Goal: Task Accomplishment & Management: Use online tool/utility

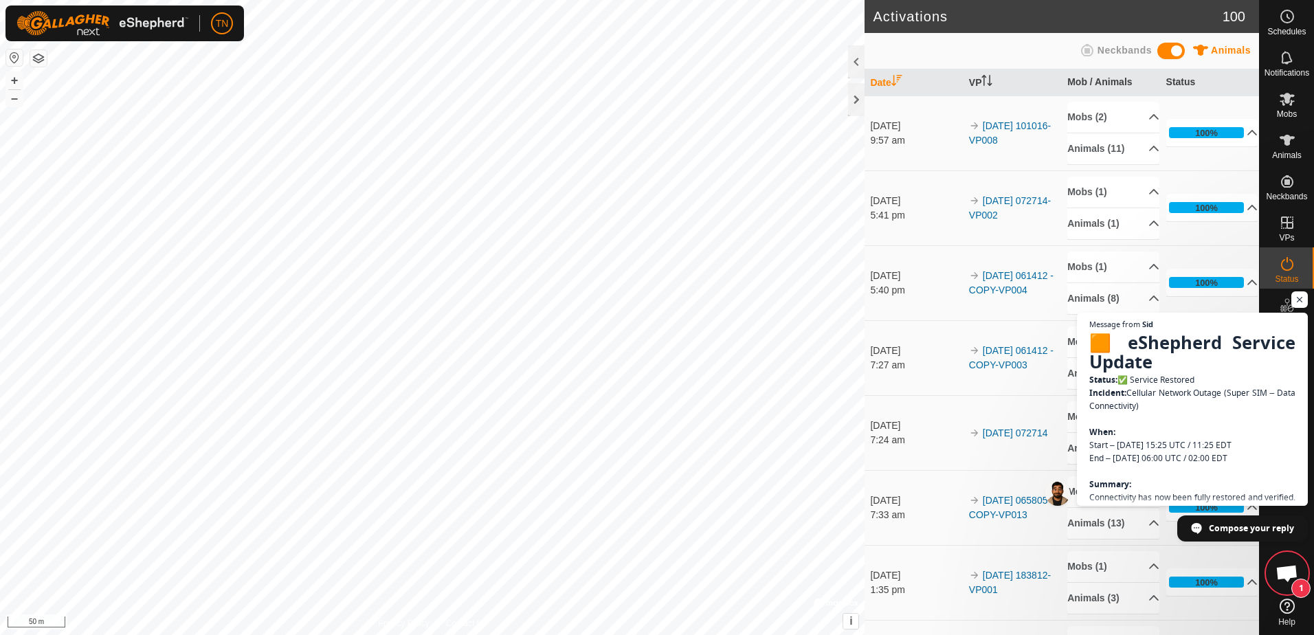
scroll to position [1717, 0]
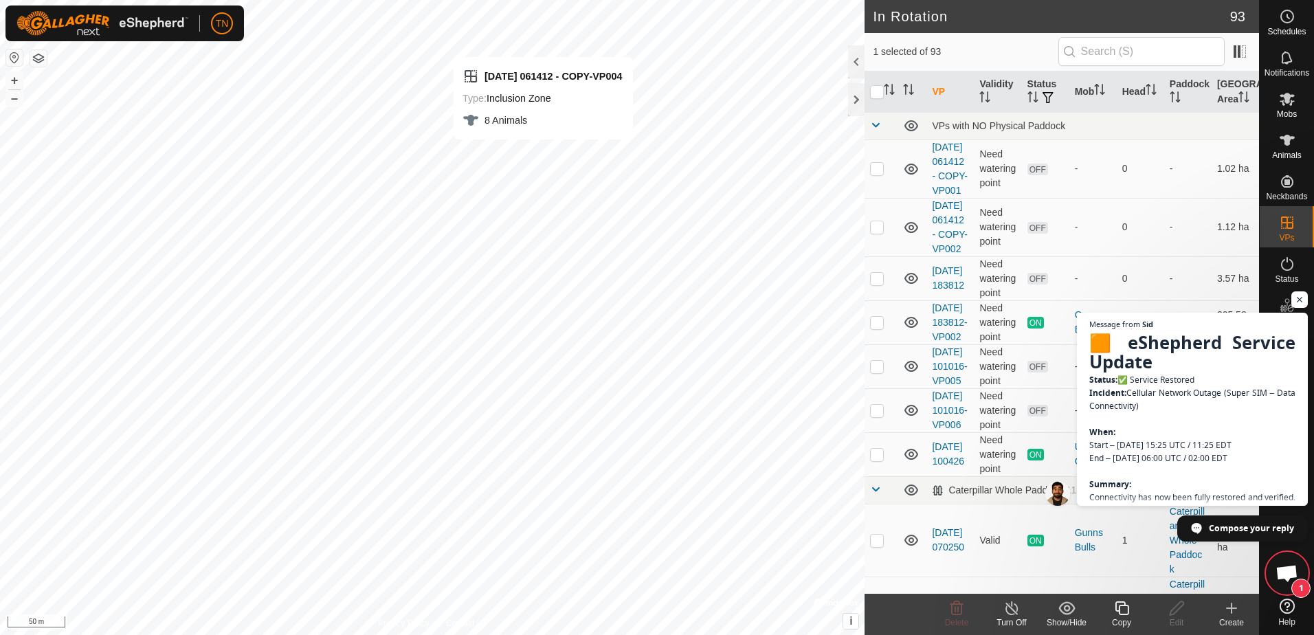
checkbox input "true"
checkbox input "false"
click at [1120, 607] on icon at bounding box center [1122, 608] width 17 height 16
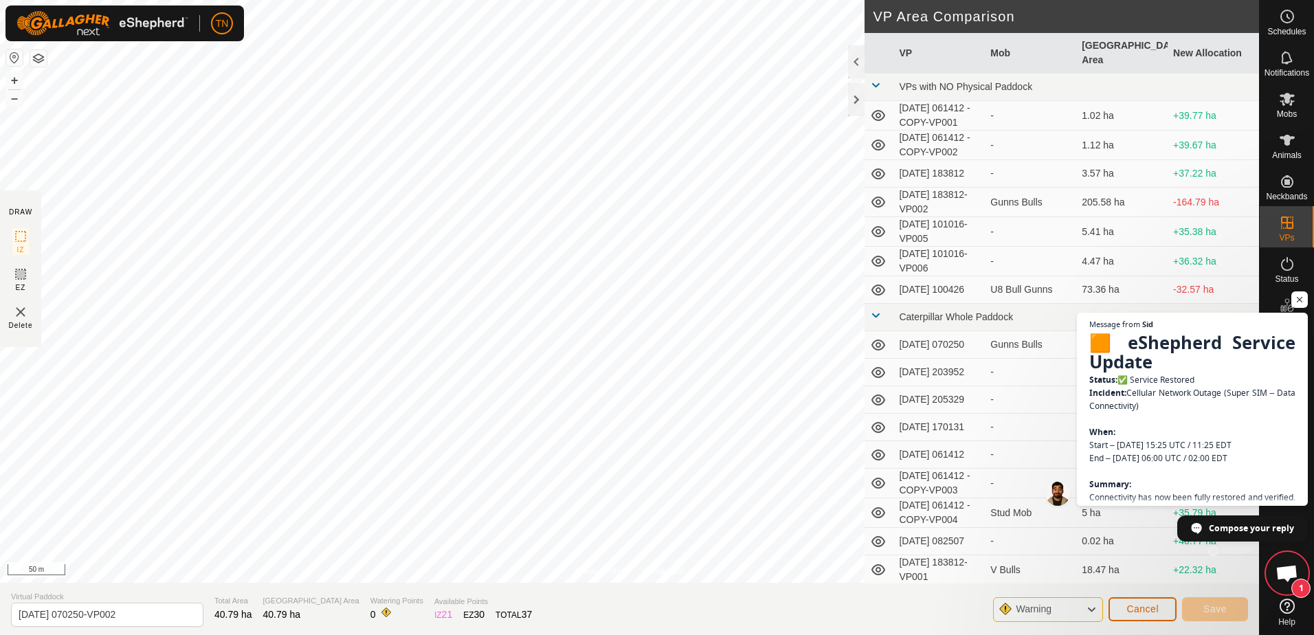
click at [1149, 612] on span "Cancel" at bounding box center [1143, 608] width 32 height 11
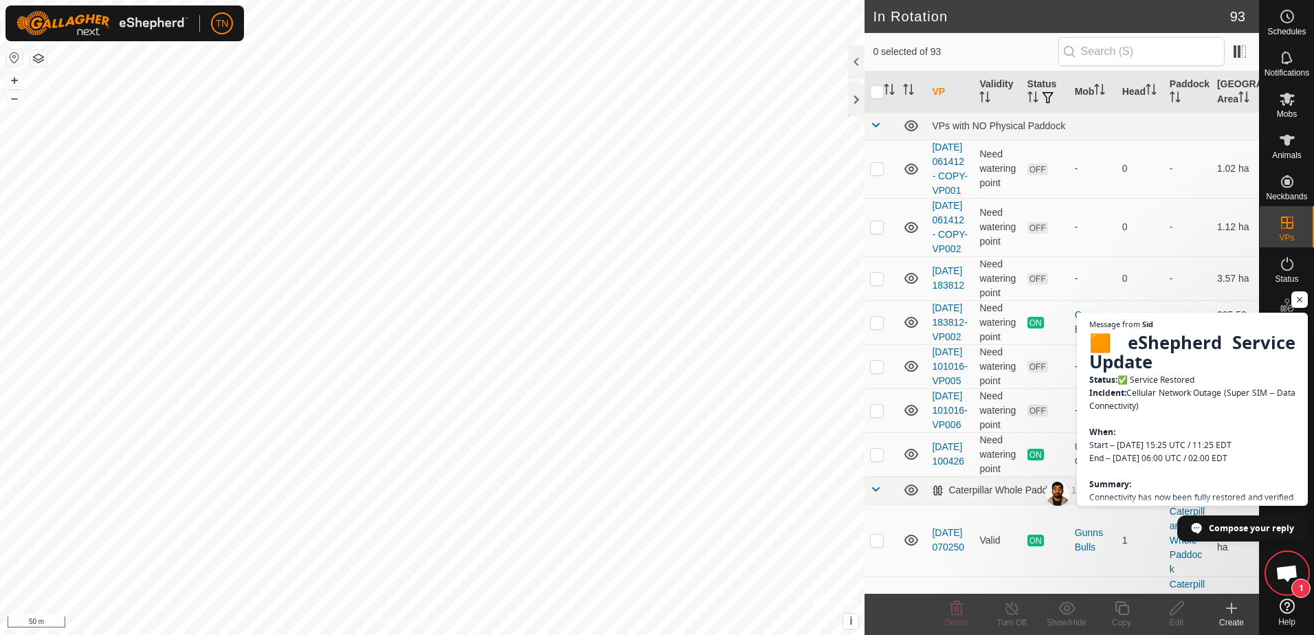
checkbox input "true"
click at [1120, 617] on div "Copy" at bounding box center [1121, 623] width 55 height 12
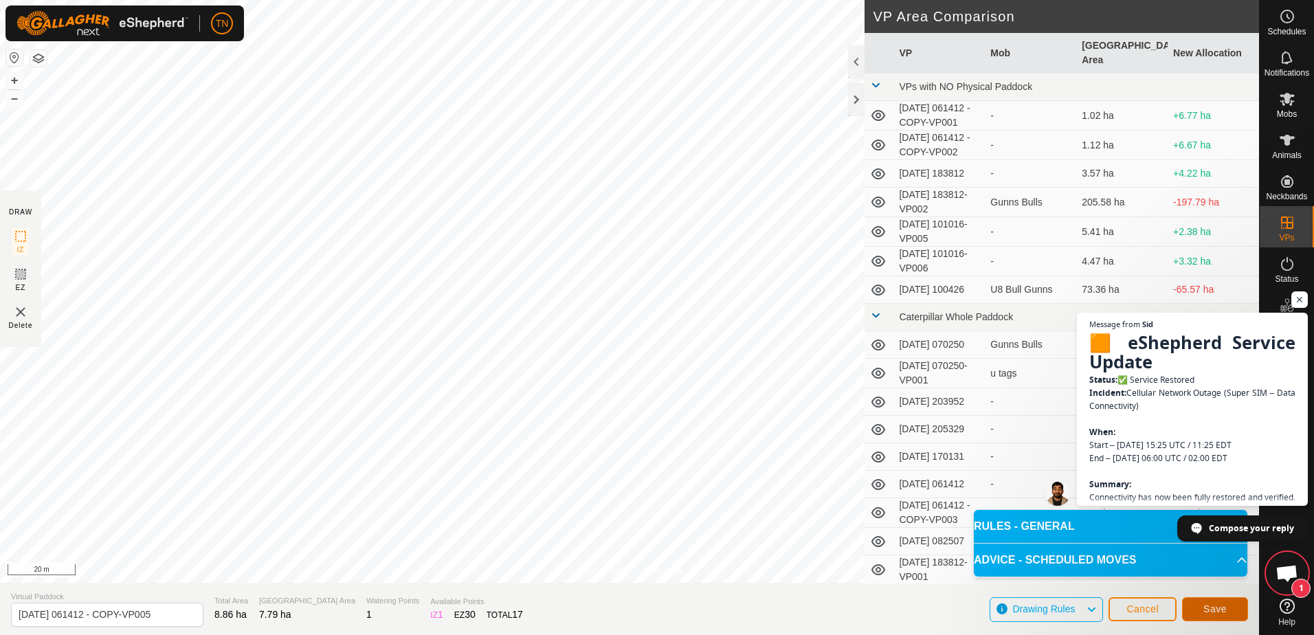
click at [1218, 608] on span "Save" at bounding box center [1215, 608] width 23 height 11
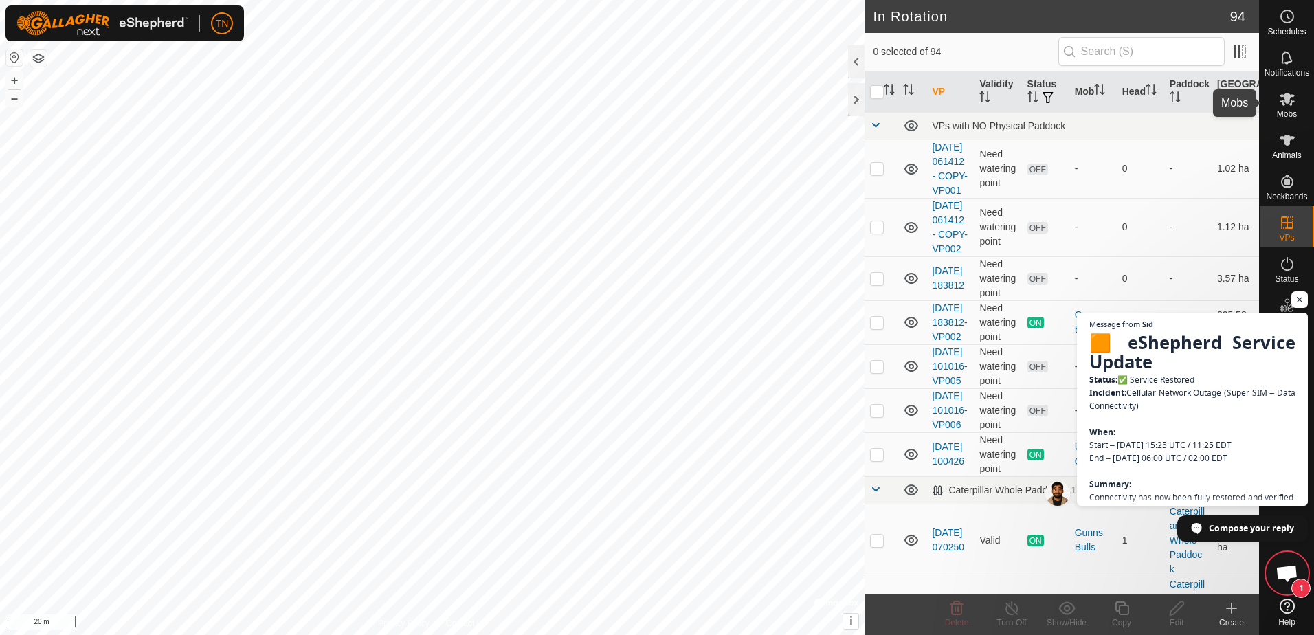
click at [1289, 110] on span "Mobs" at bounding box center [1287, 114] width 20 height 8
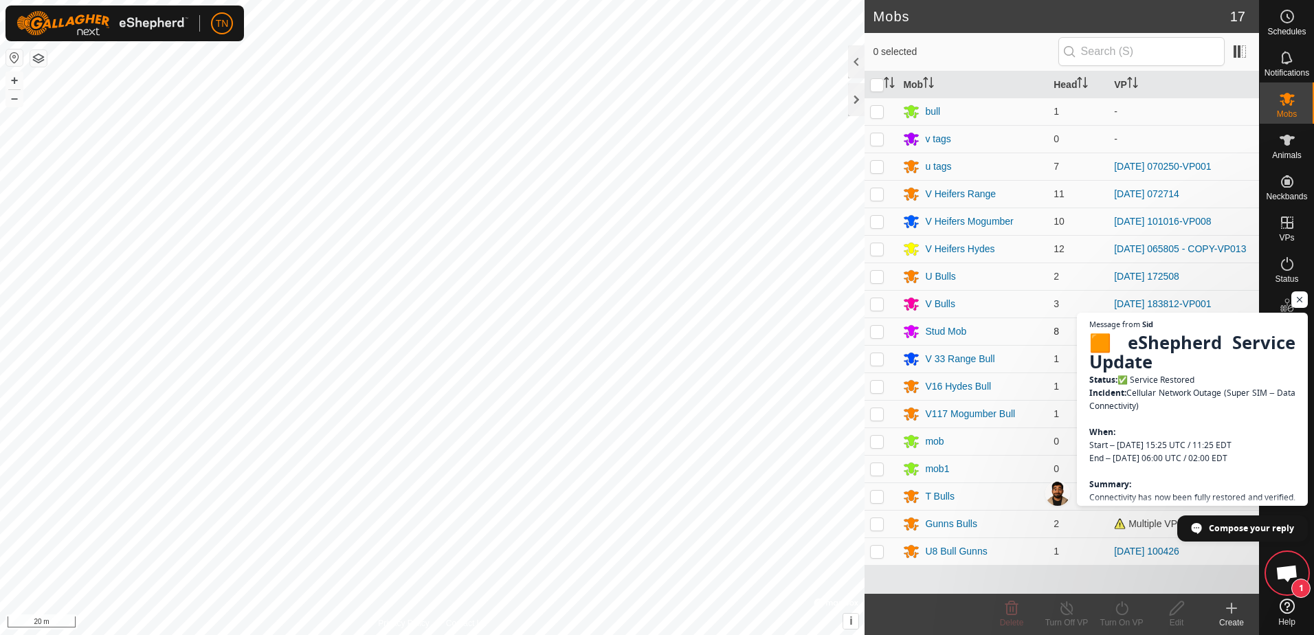
click at [878, 333] on p-checkbox at bounding box center [877, 331] width 14 height 11
checkbox input "true"
click at [1124, 608] on icon at bounding box center [1122, 608] width 17 height 16
click at [1117, 575] on link "Now" at bounding box center [1163, 577] width 136 height 27
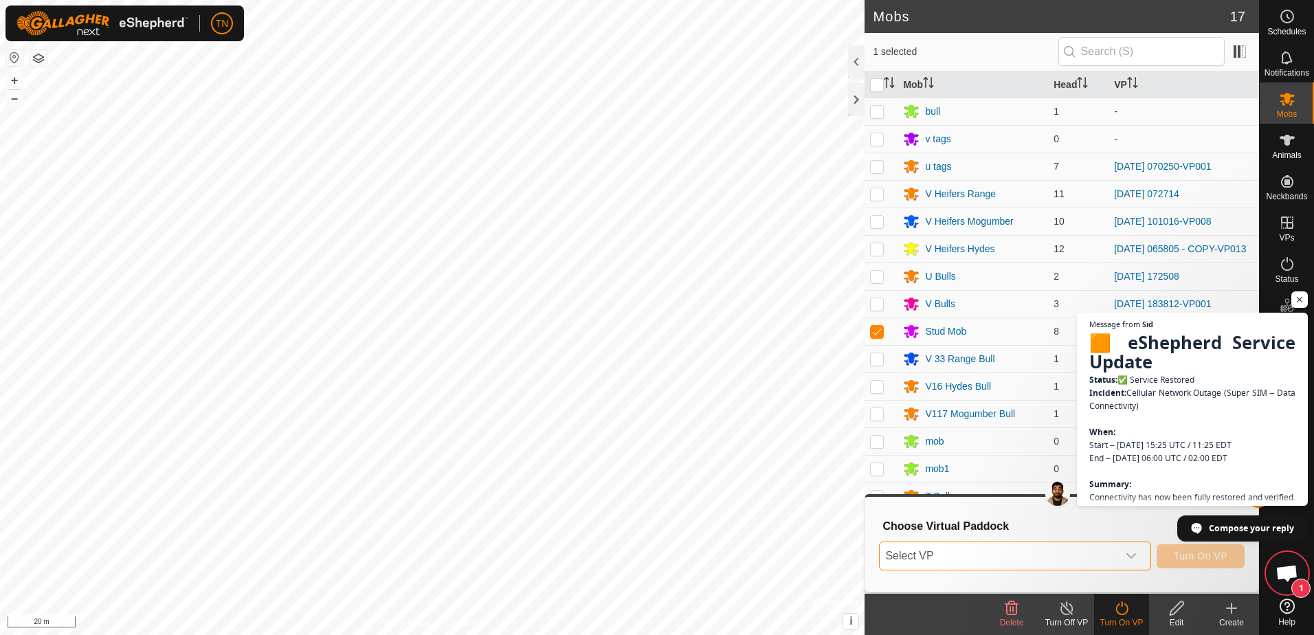
click at [1116, 557] on span "Select VP" at bounding box center [998, 555] width 237 height 27
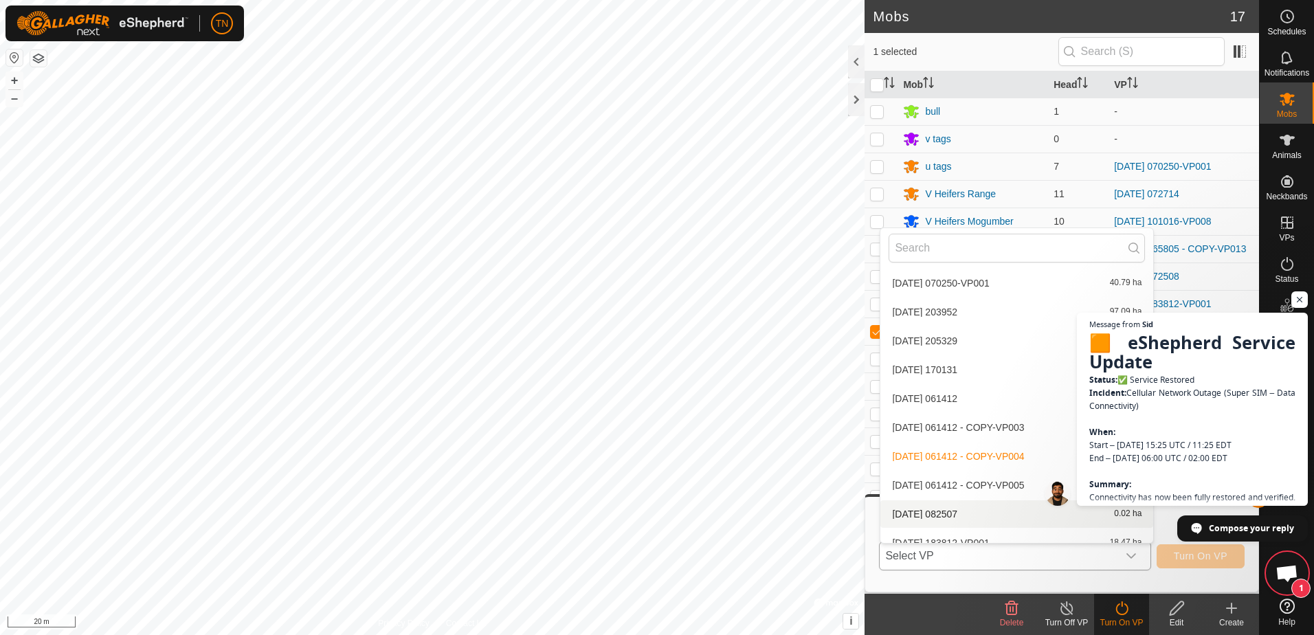
scroll to position [430, 0]
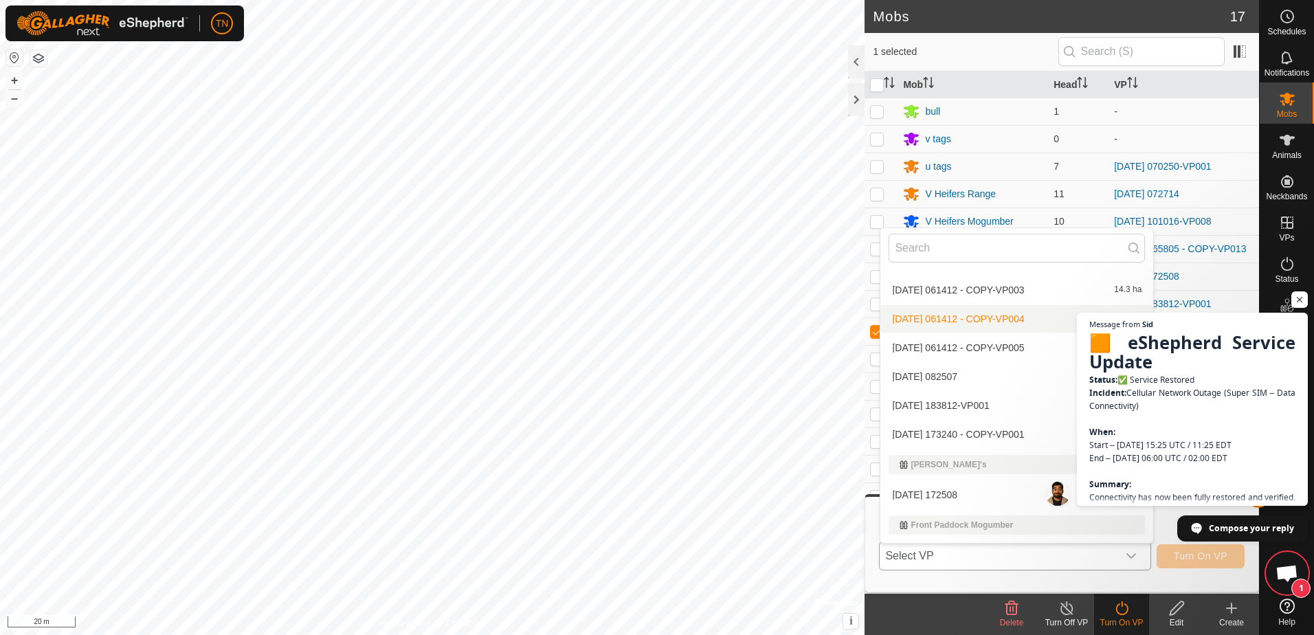
click at [1015, 315] on li "[DATE] 061412 - COPY-VP004 5 ha" at bounding box center [1016, 318] width 273 height 27
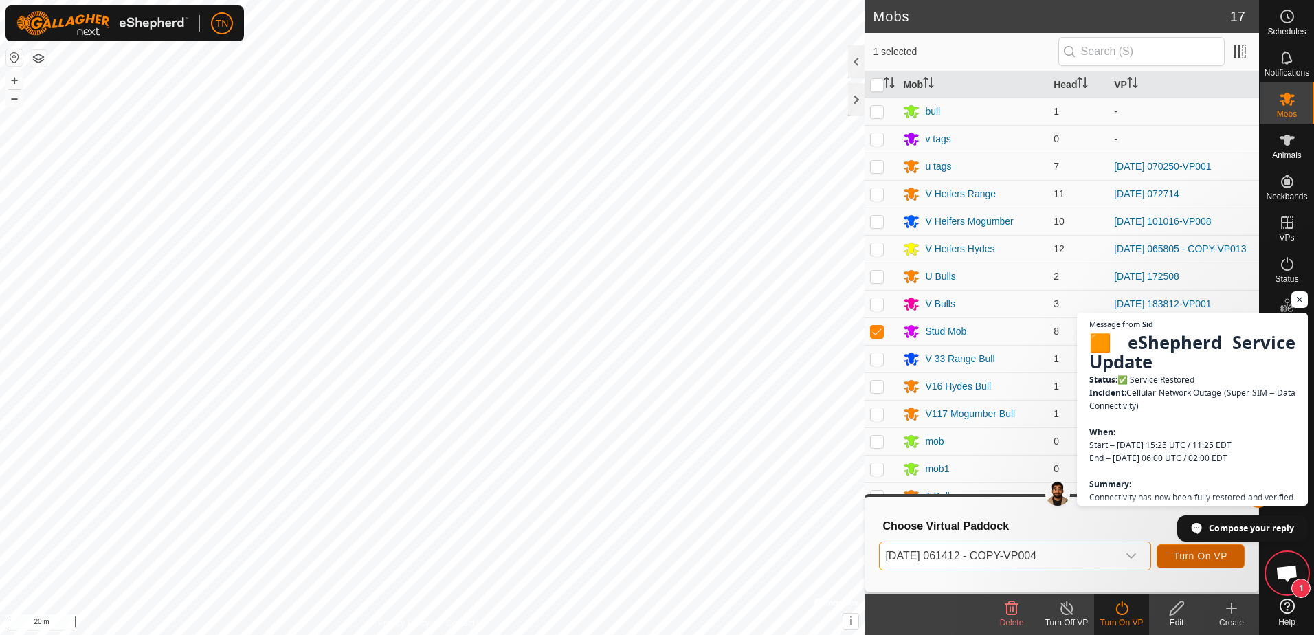
click at [1189, 552] on span "Turn On VP" at bounding box center [1201, 556] width 54 height 11
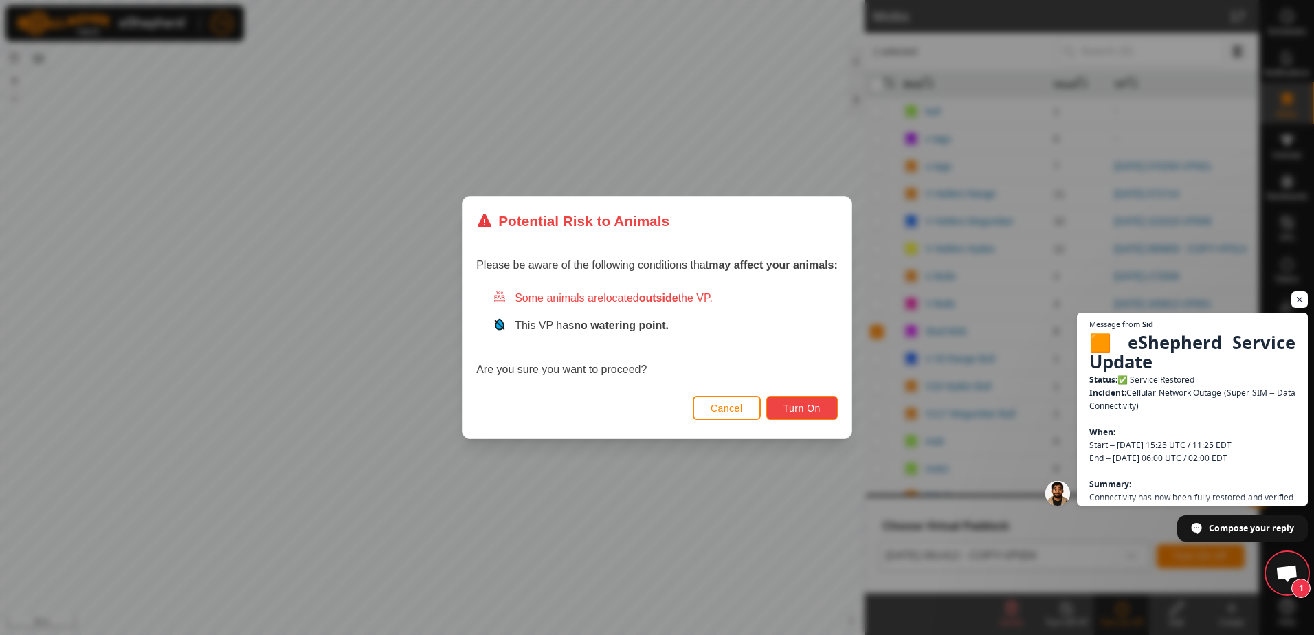
click at [822, 407] on button "Turn On" at bounding box center [801, 408] width 71 height 24
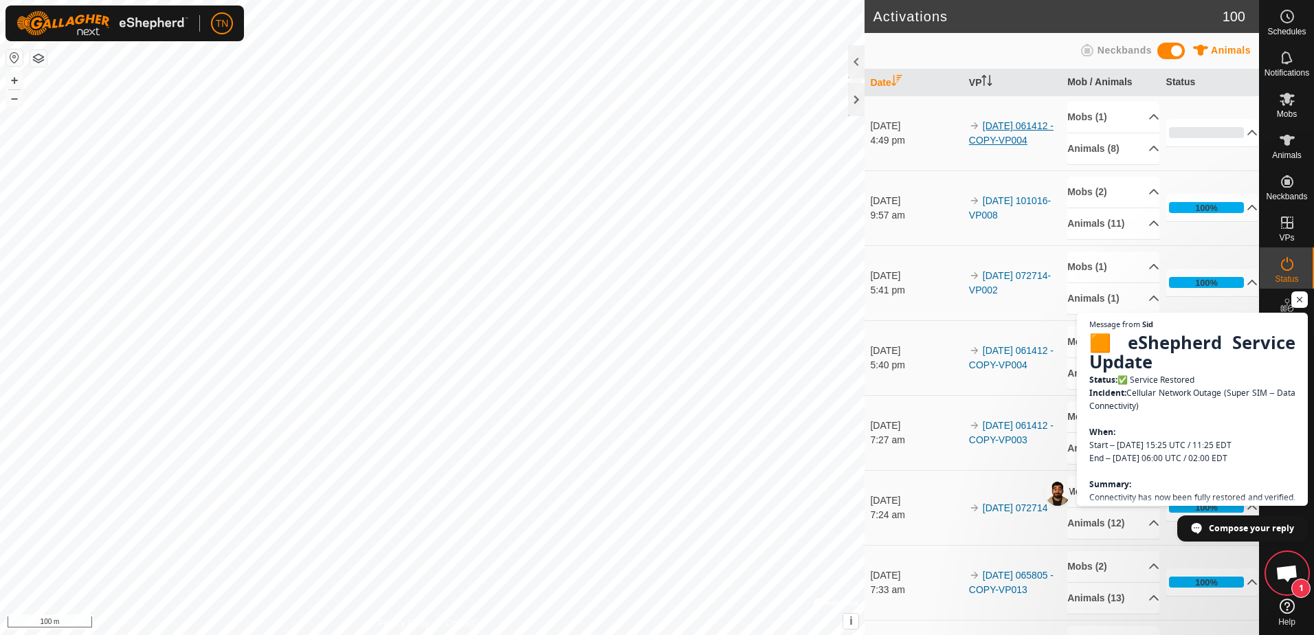
click at [986, 132] on link "[DATE] 061412 - COPY-VP004" at bounding box center [1011, 132] width 85 height 25
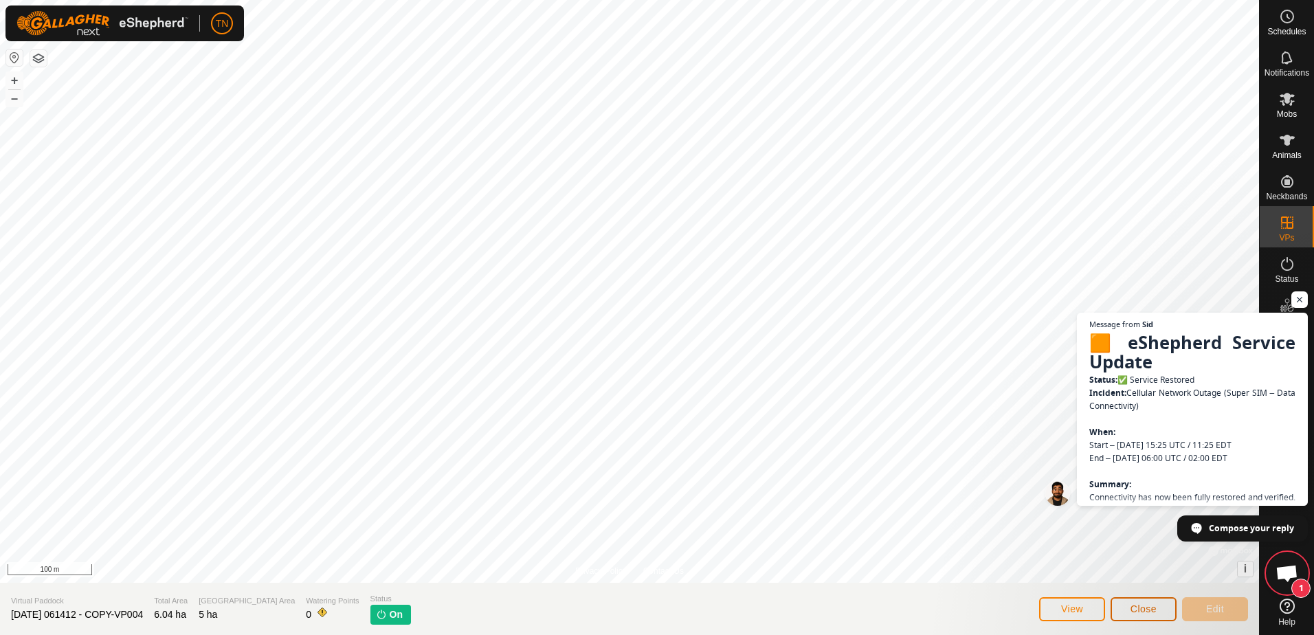
click at [1154, 612] on span "Close" at bounding box center [1144, 608] width 26 height 11
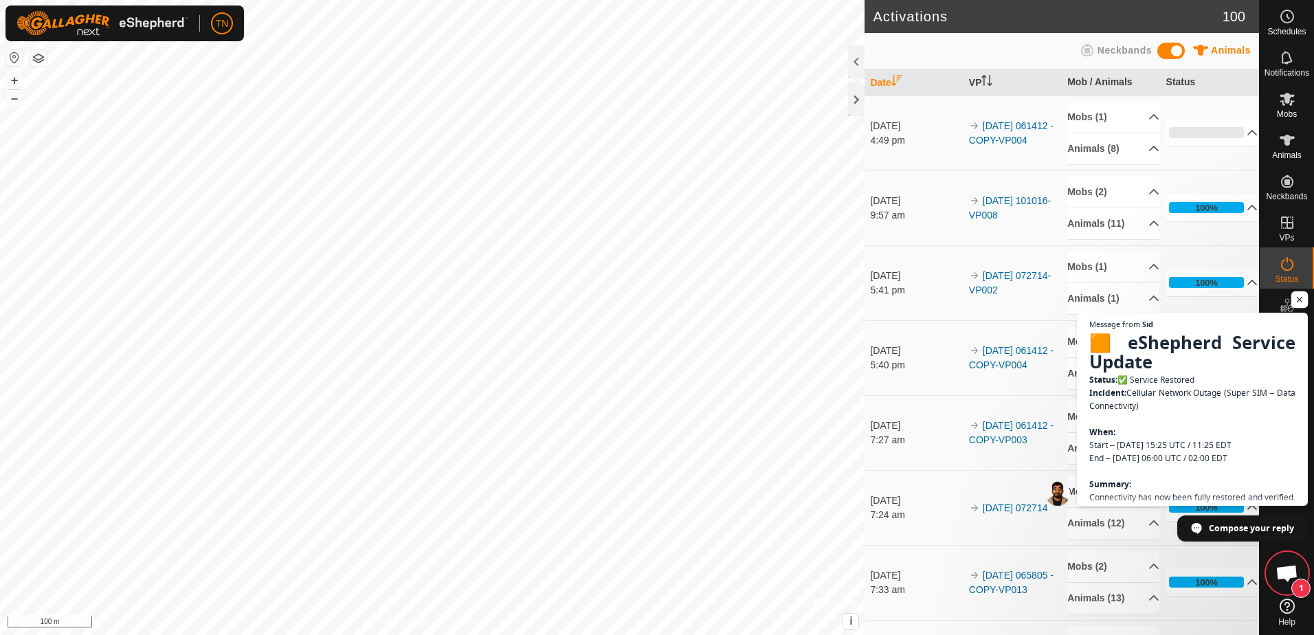
click at [1294, 296] on span "Open chat" at bounding box center [1300, 299] width 17 height 17
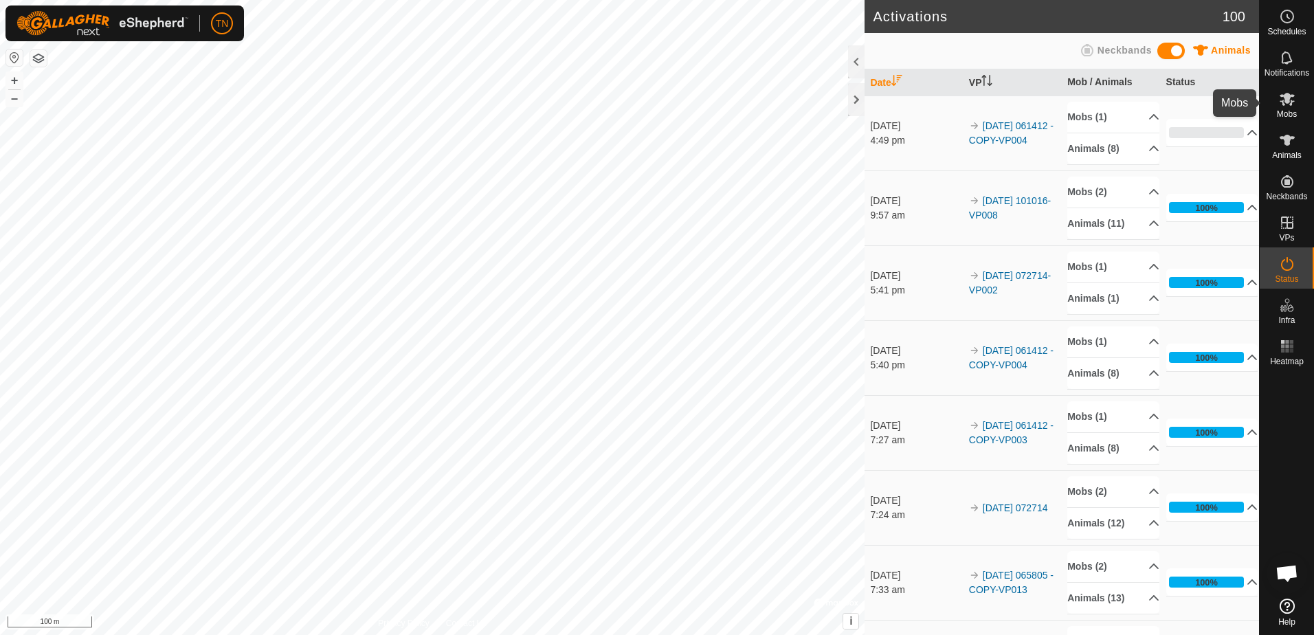
click at [1287, 117] on span "Mobs" at bounding box center [1287, 114] width 20 height 8
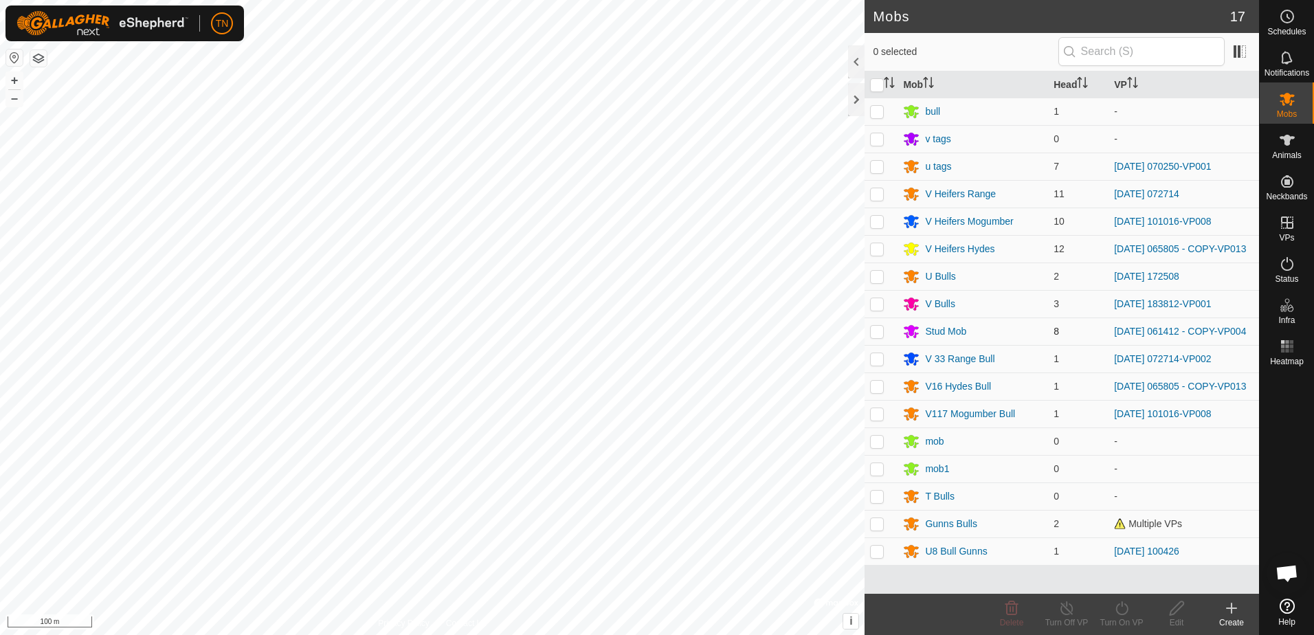
click at [875, 334] on p-checkbox at bounding box center [877, 331] width 14 height 11
checkbox input "true"
click at [1122, 612] on icon at bounding box center [1122, 608] width 17 height 16
click at [1117, 575] on link "Now" at bounding box center [1163, 577] width 136 height 27
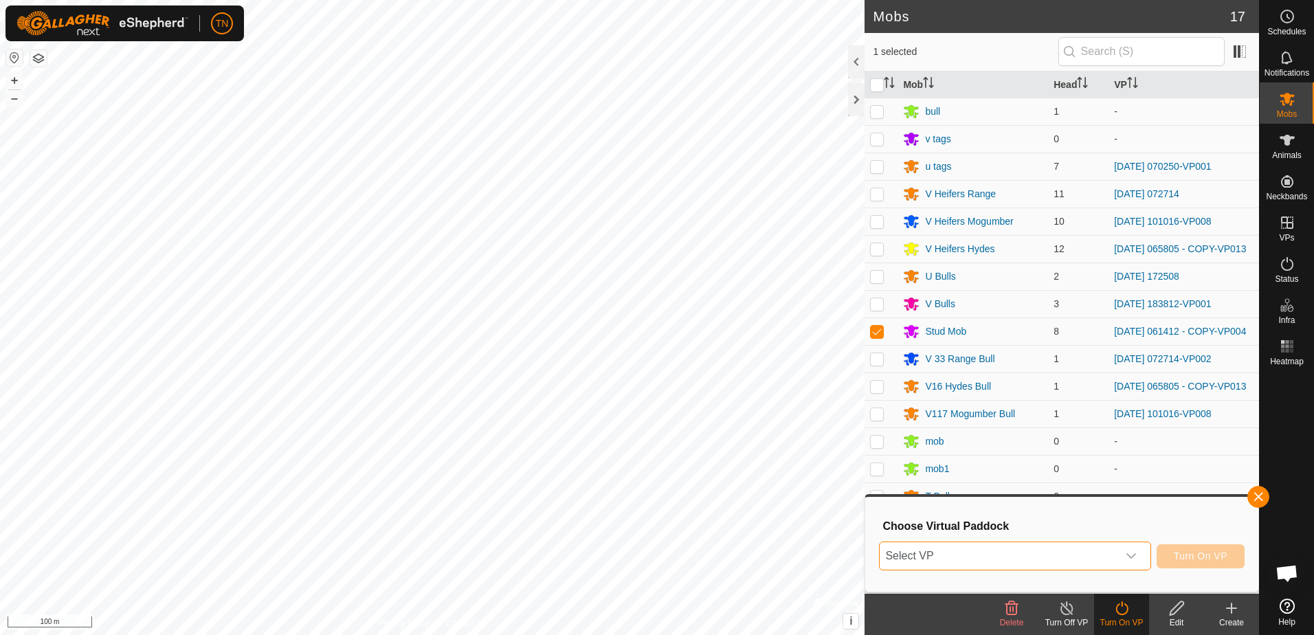
click at [1116, 560] on span "Select VP" at bounding box center [998, 555] width 237 height 27
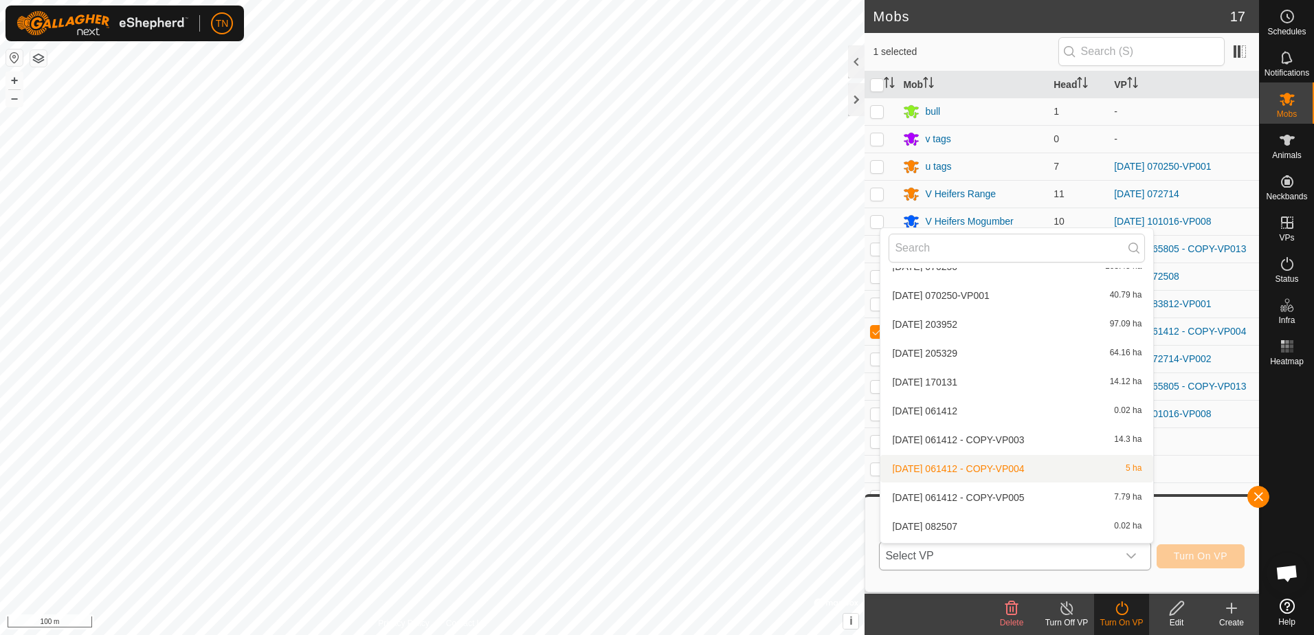
scroll to position [293, 0]
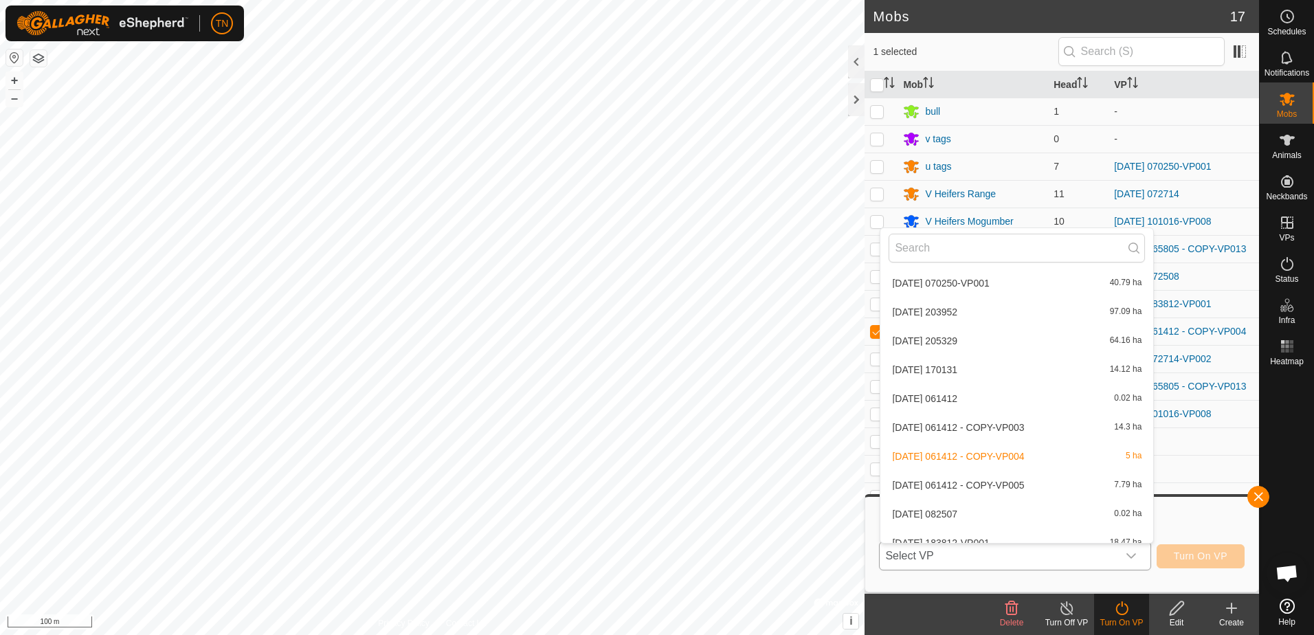
click at [1039, 489] on li "[DATE] 061412 - COPY-VP005 7.79 ha" at bounding box center [1016, 485] width 273 height 27
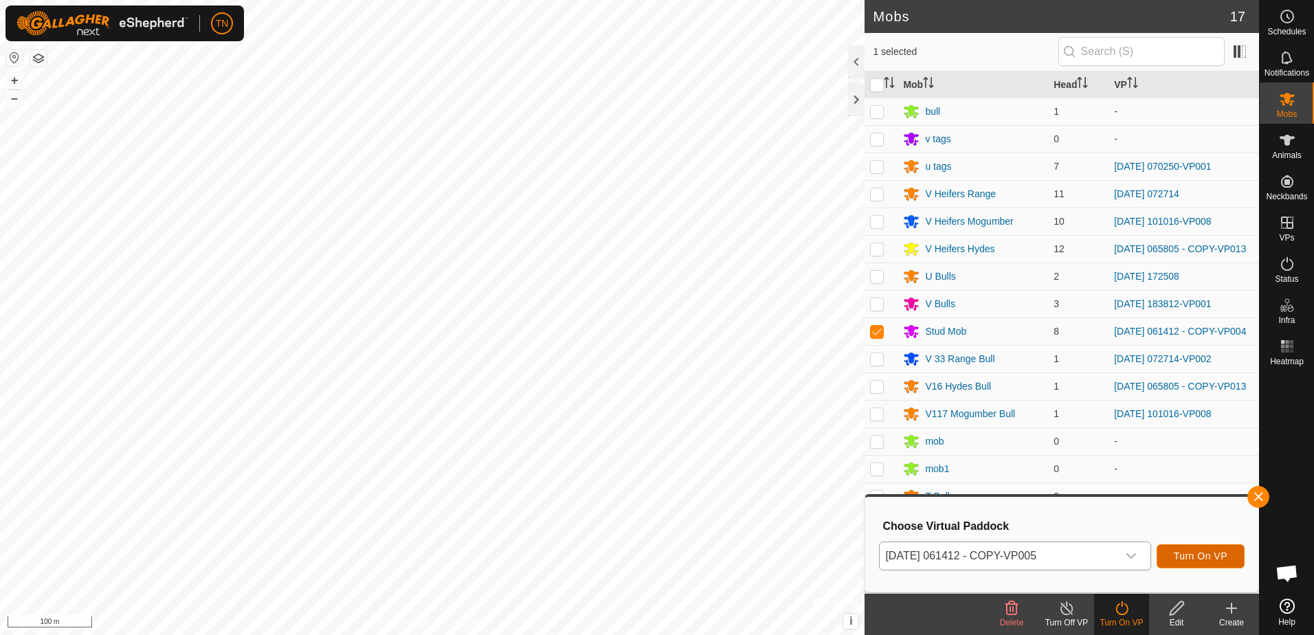
click at [1207, 554] on span "Turn On VP" at bounding box center [1201, 556] width 54 height 11
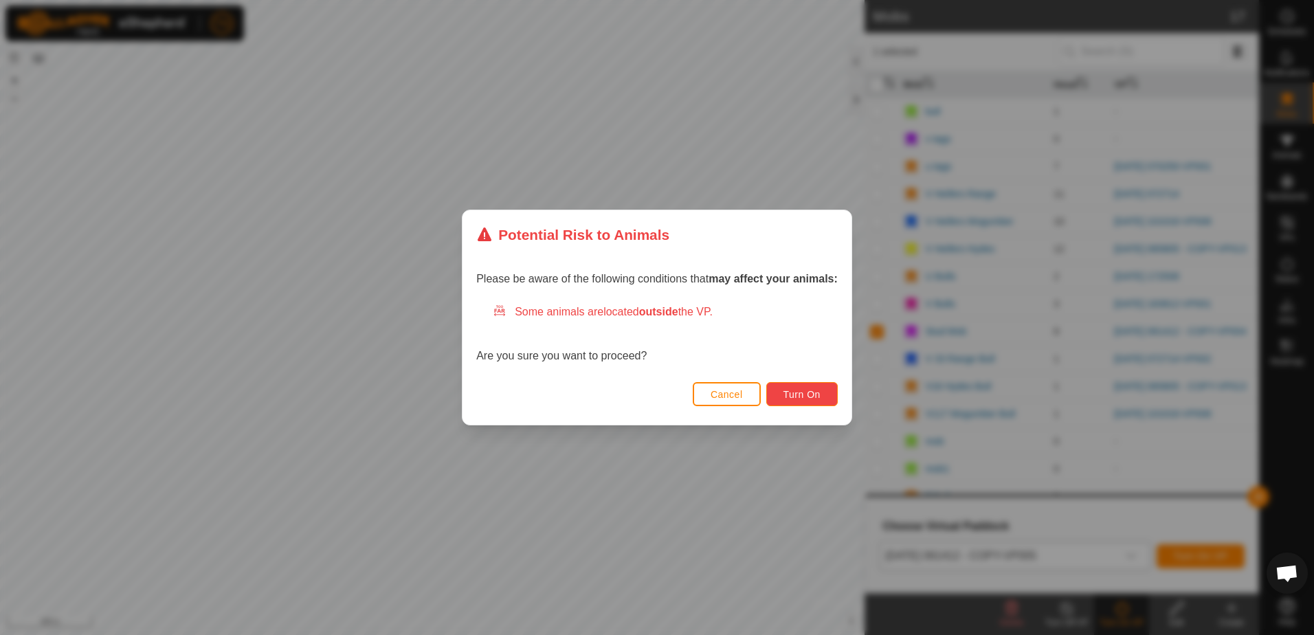
click at [821, 402] on button "Turn On" at bounding box center [801, 394] width 71 height 24
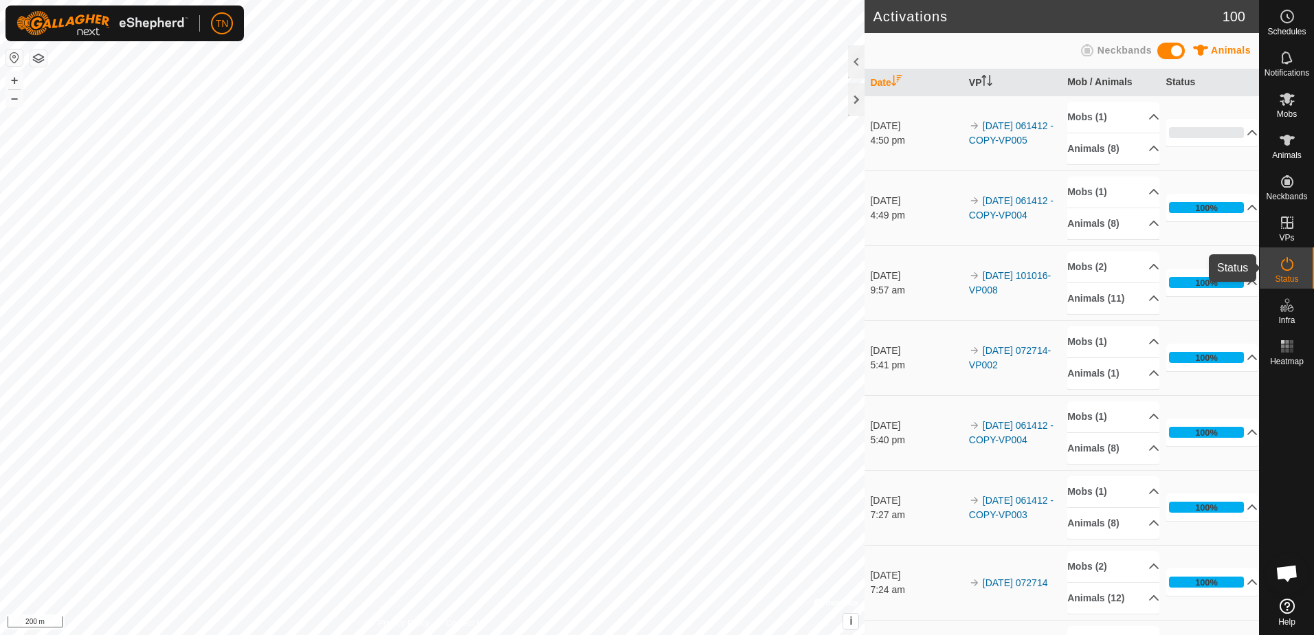
click at [1292, 267] on icon at bounding box center [1287, 264] width 12 height 14
